Goal: Obtain resource: Download file/media

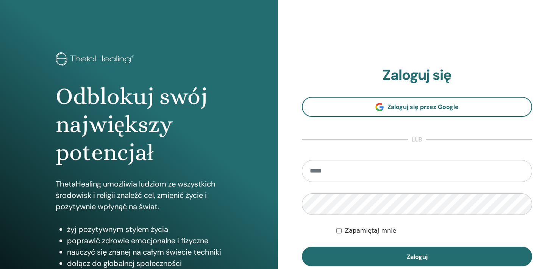
click at [328, 174] on input "email" at bounding box center [417, 171] width 230 height 22
type input "**********"
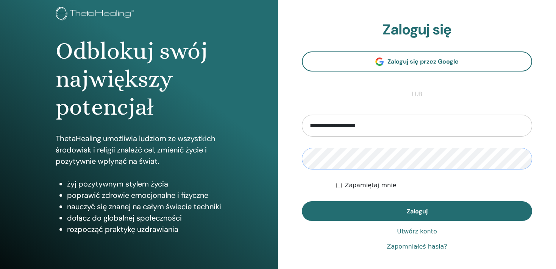
scroll to position [80, 0]
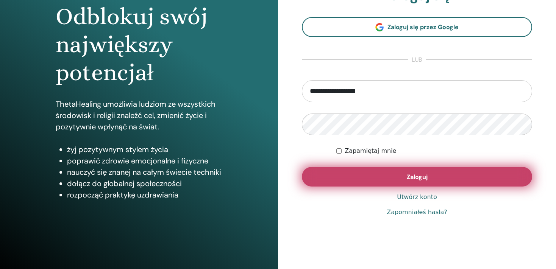
click at [399, 178] on button "Zaloguj" at bounding box center [417, 177] width 230 height 20
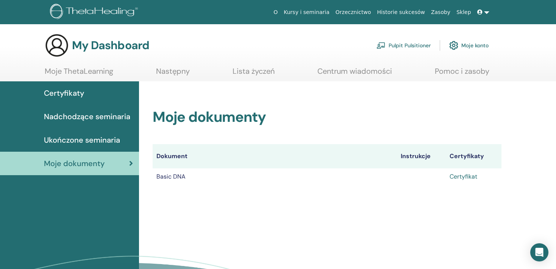
click at [463, 178] on link "Certyfikat" at bounding box center [464, 177] width 28 height 8
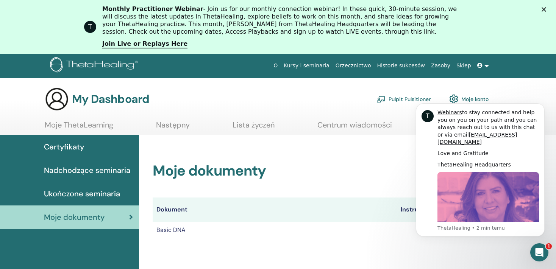
click at [547, 10] on icon "Zamknij" at bounding box center [544, 9] width 5 height 5
